Goal: Find specific page/section: Find specific page/section

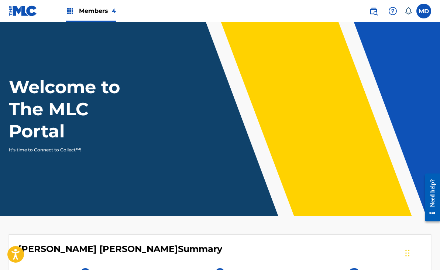
click at [422, 12] on label at bounding box center [423, 11] width 15 height 15
click at [424, 11] on input "MD [PERSON_NAME] [PERSON_NAME][EMAIL_ADDRESS][DOMAIN_NAME] Notification Prefere…" at bounding box center [424, 11] width 0 height 0
click at [369, 10] on link at bounding box center [373, 11] width 15 height 15
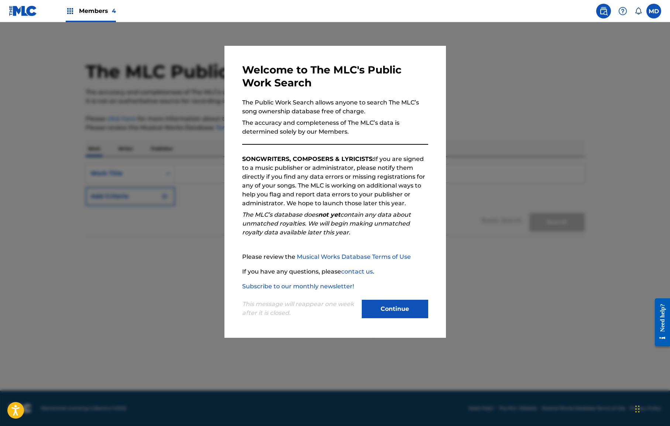
click at [439, 11] on label at bounding box center [653, 11] width 15 height 15
click at [439, 11] on input "MD [PERSON_NAME] [PERSON_NAME][EMAIL_ADDRESS][DOMAIN_NAME] Notification Prefere…" at bounding box center [653, 11] width 0 height 0
click at [439, 11] on div "MD MD [PERSON_NAME] [PERSON_NAME][EMAIL_ADDRESS][DOMAIN_NAME] Notification Pref…" at bounding box center [653, 11] width 15 height 15
click at [439, 11] on label at bounding box center [653, 11] width 15 height 15
click at [439, 11] on input "MD [PERSON_NAME] [PERSON_NAME][EMAIL_ADDRESS][DOMAIN_NAME] Notification Prefere…" at bounding box center [653, 11] width 0 height 0
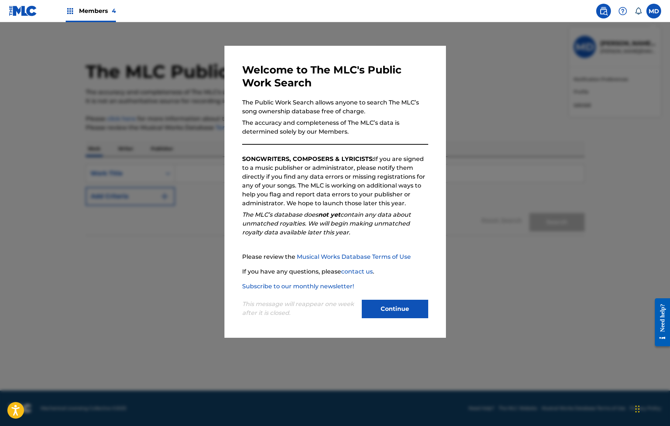
click at [401, 270] on button "Continue" at bounding box center [395, 309] width 66 height 18
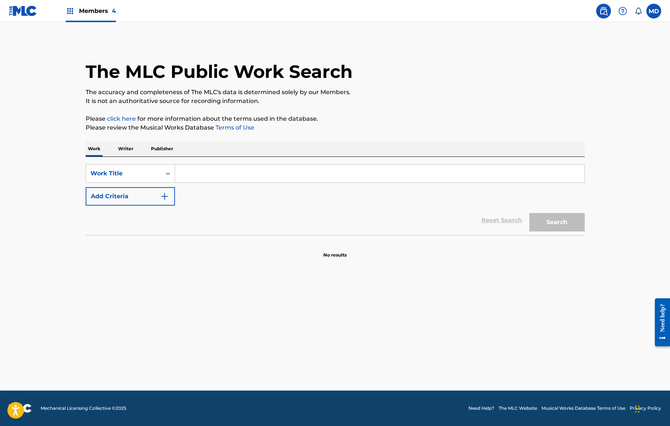
click at [439, 9] on label at bounding box center [653, 11] width 15 height 15
click at [439, 11] on input "MD [PERSON_NAME] [PERSON_NAME][EMAIL_ADDRESS][DOMAIN_NAME] Notification Prefere…" at bounding box center [653, 11] width 0 height 0
click at [439, 91] on link "Profile" at bounding box center [580, 92] width 15 height 7
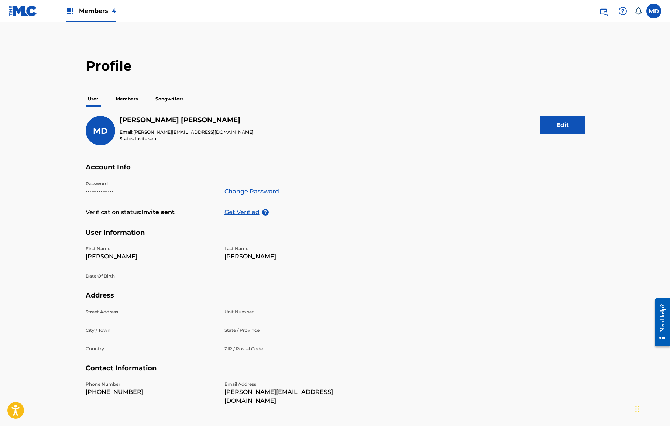
click at [173, 96] on p "Songwriters" at bounding box center [169, 98] width 32 height 15
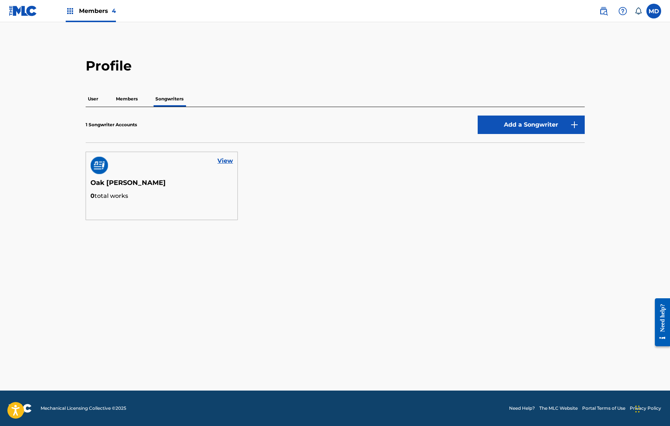
drag, startPoint x: 164, startPoint y: 157, endPoint x: 179, endPoint y: 159, distance: 15.6
click at [171, 158] on div "View" at bounding box center [162, 165] width 152 height 27
click at [224, 160] on link "View" at bounding box center [224, 160] width 15 height 9
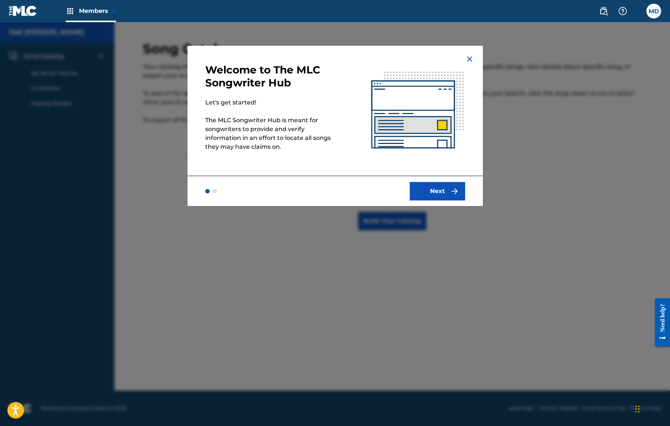
click at [431, 195] on button "Next" at bounding box center [437, 191] width 55 height 18
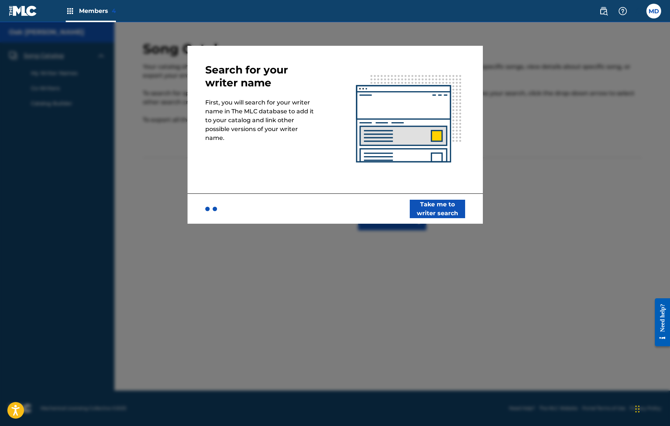
click at [439, 206] on button "Take me to writer search" at bounding box center [437, 209] width 55 height 18
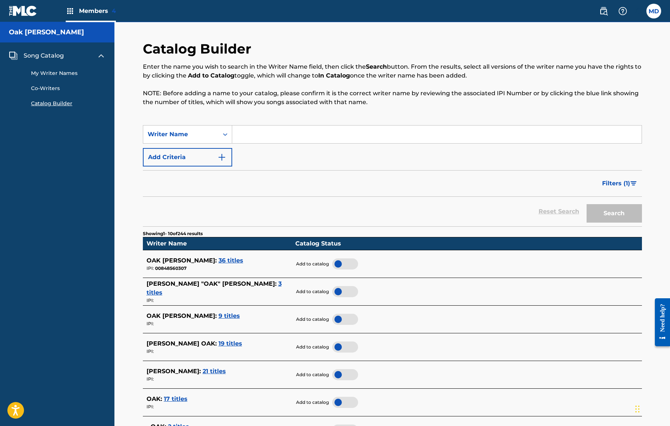
click at [49, 101] on link "Catalog Builder" at bounding box center [68, 104] width 75 height 8
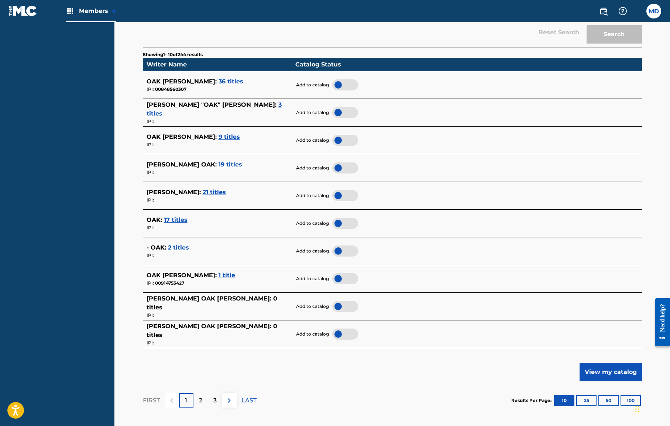
scroll to position [179, 0]
click at [181, 217] on span "17 titles" at bounding box center [176, 219] width 24 height 7
